Goal: Task Accomplishment & Management: Manage account settings

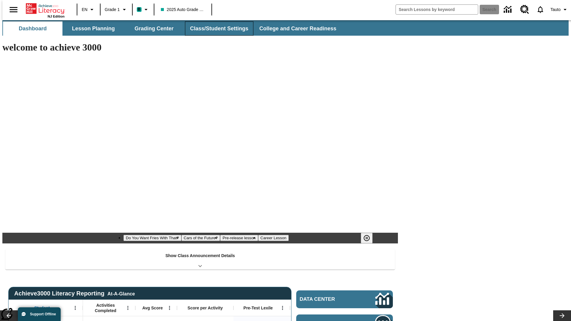
click at [216, 29] on button "Class/Student Settings" at bounding box center [219, 28] width 68 height 14
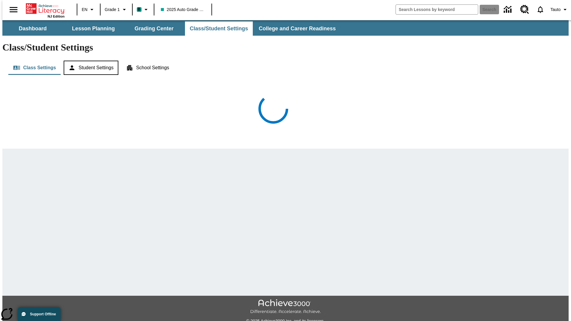
click at [90, 61] on button "Student Settings" at bounding box center [91, 68] width 54 height 14
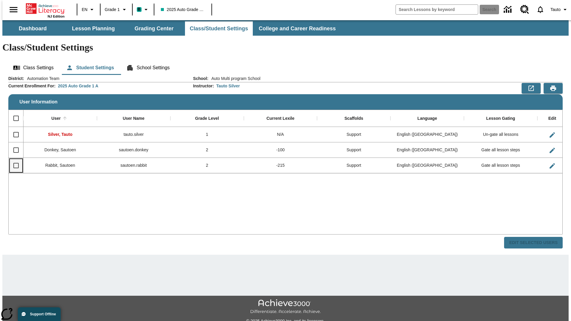
click at [13, 159] on input "Select row" at bounding box center [16, 165] width 12 height 12
checkbox input "true"
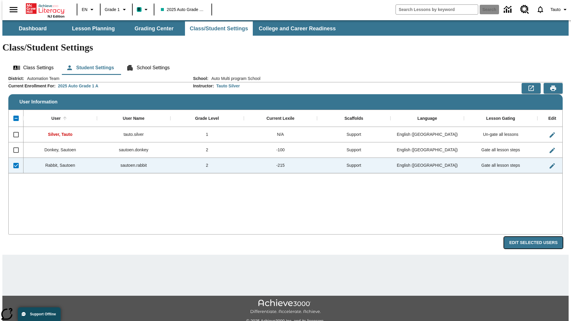
click at [538, 237] on button "Edit Selected Users" at bounding box center [533, 243] width 59 height 12
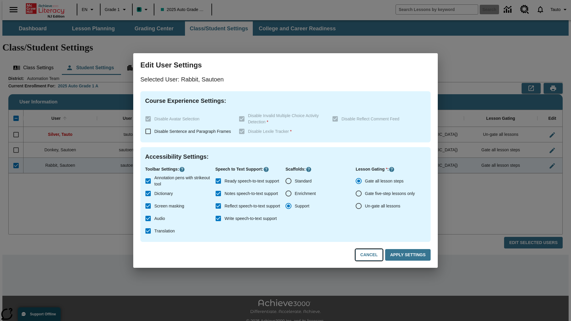
click at [372, 255] on button "Cancel" at bounding box center [368, 255] width 27 height 12
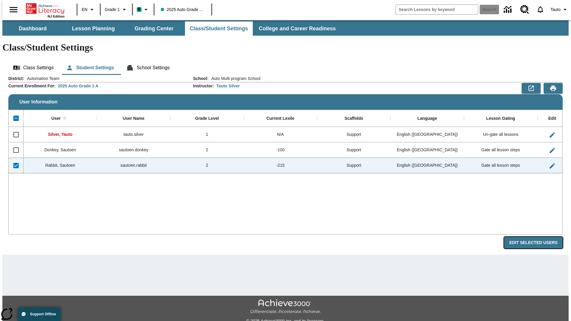
click at [538, 237] on button "Edit Selected Users" at bounding box center [533, 243] width 59 height 12
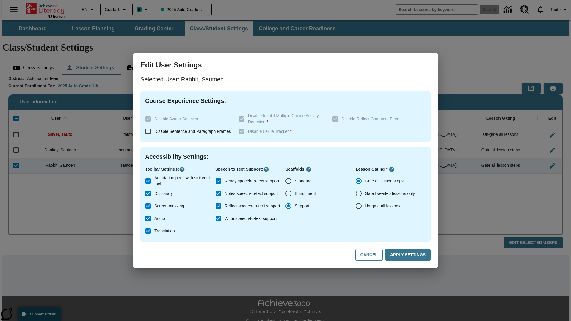
click at [218, 181] on input "Ready speech-to-text support" at bounding box center [218, 181] width 12 height 12
checkbox input "false"
click at [409, 255] on button "Apply Settings" at bounding box center [408, 255] width 46 height 12
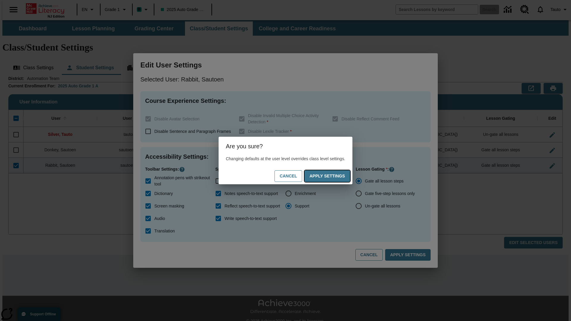
click at [333, 176] on button "Apply Settings" at bounding box center [328, 176] width 46 height 12
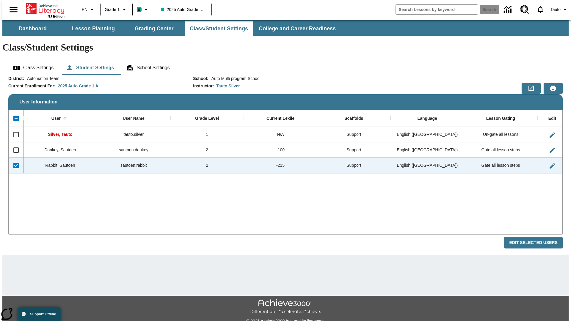
checkbox input "false"
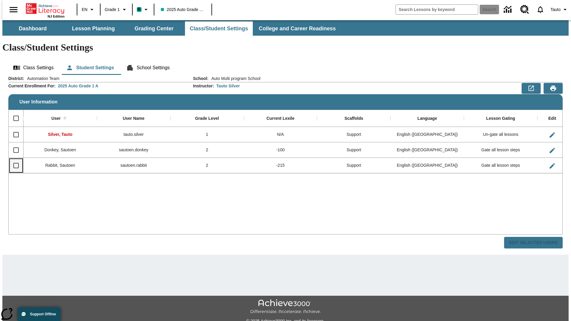
click at [13, 159] on input "Select row" at bounding box center [16, 165] width 12 height 12
checkbox input "true"
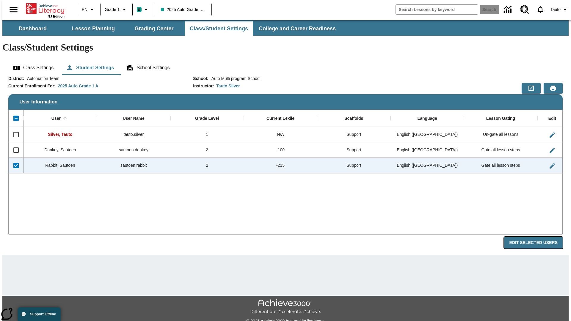
click at [538, 237] on button "Edit Selected Users" at bounding box center [533, 243] width 59 height 12
